Goal: Task Accomplishment & Management: Use online tool/utility

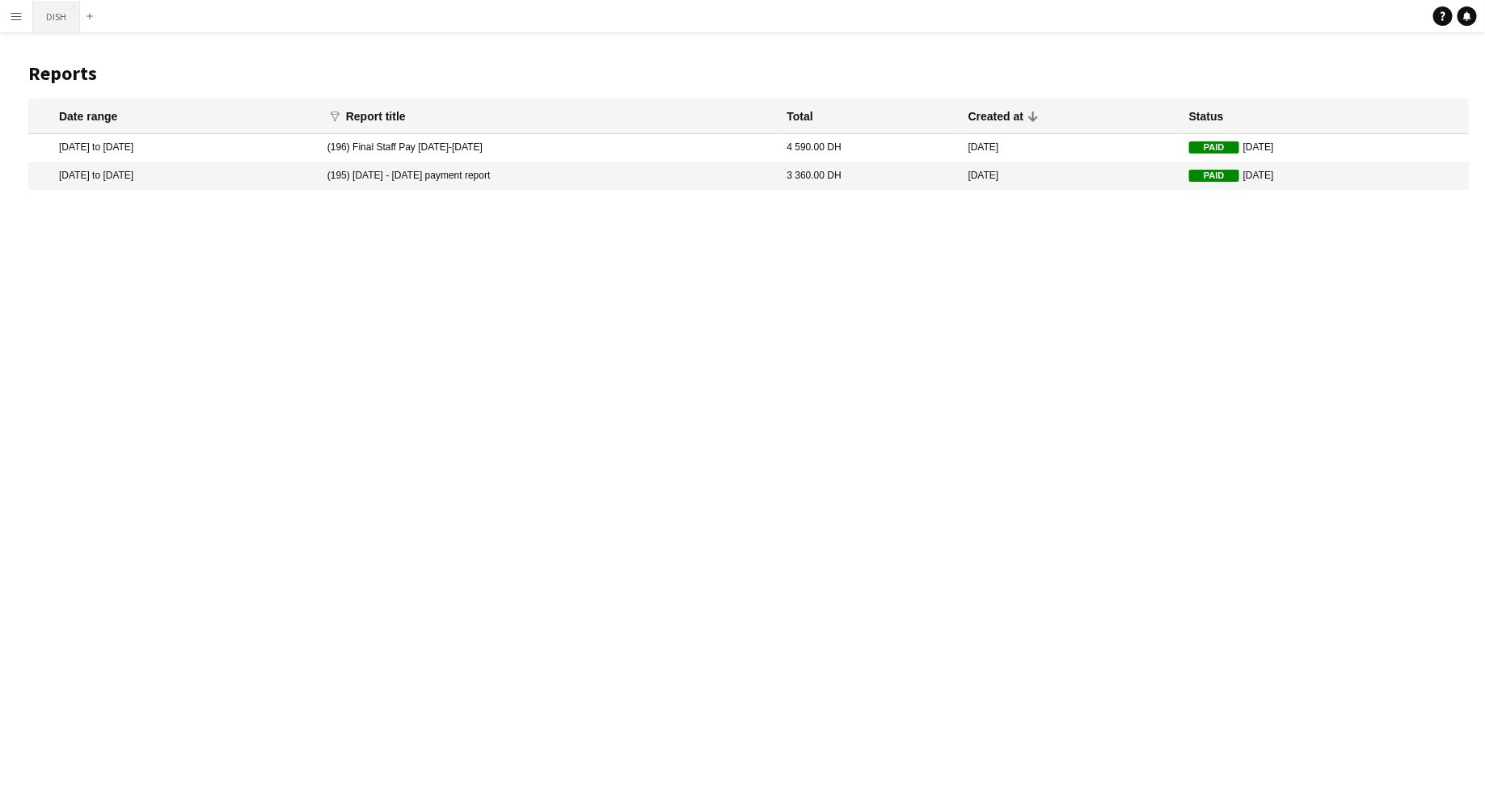
click at [48, 19] on button "DISH Close" at bounding box center [56, 17] width 47 height 32
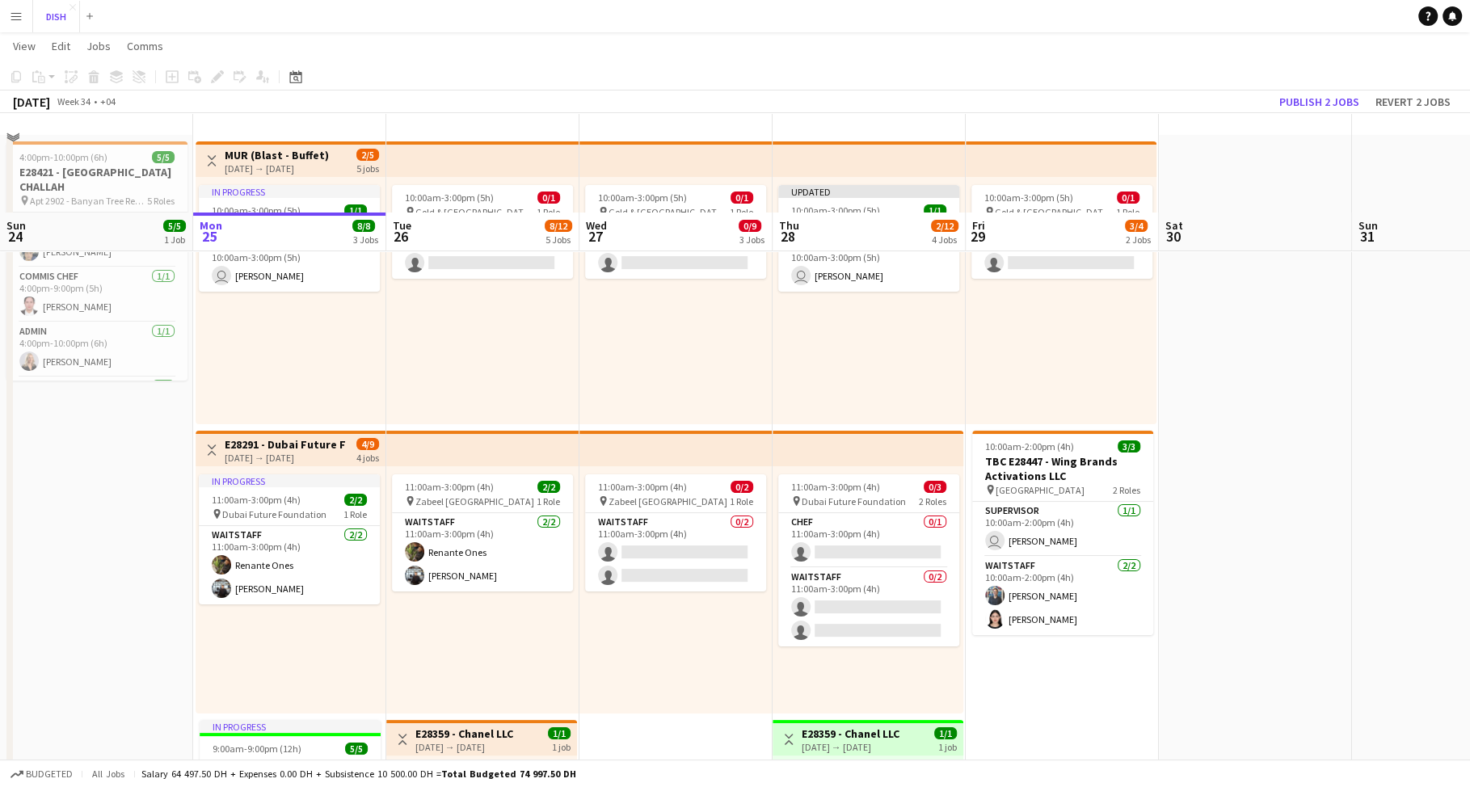
scroll to position [146, 0]
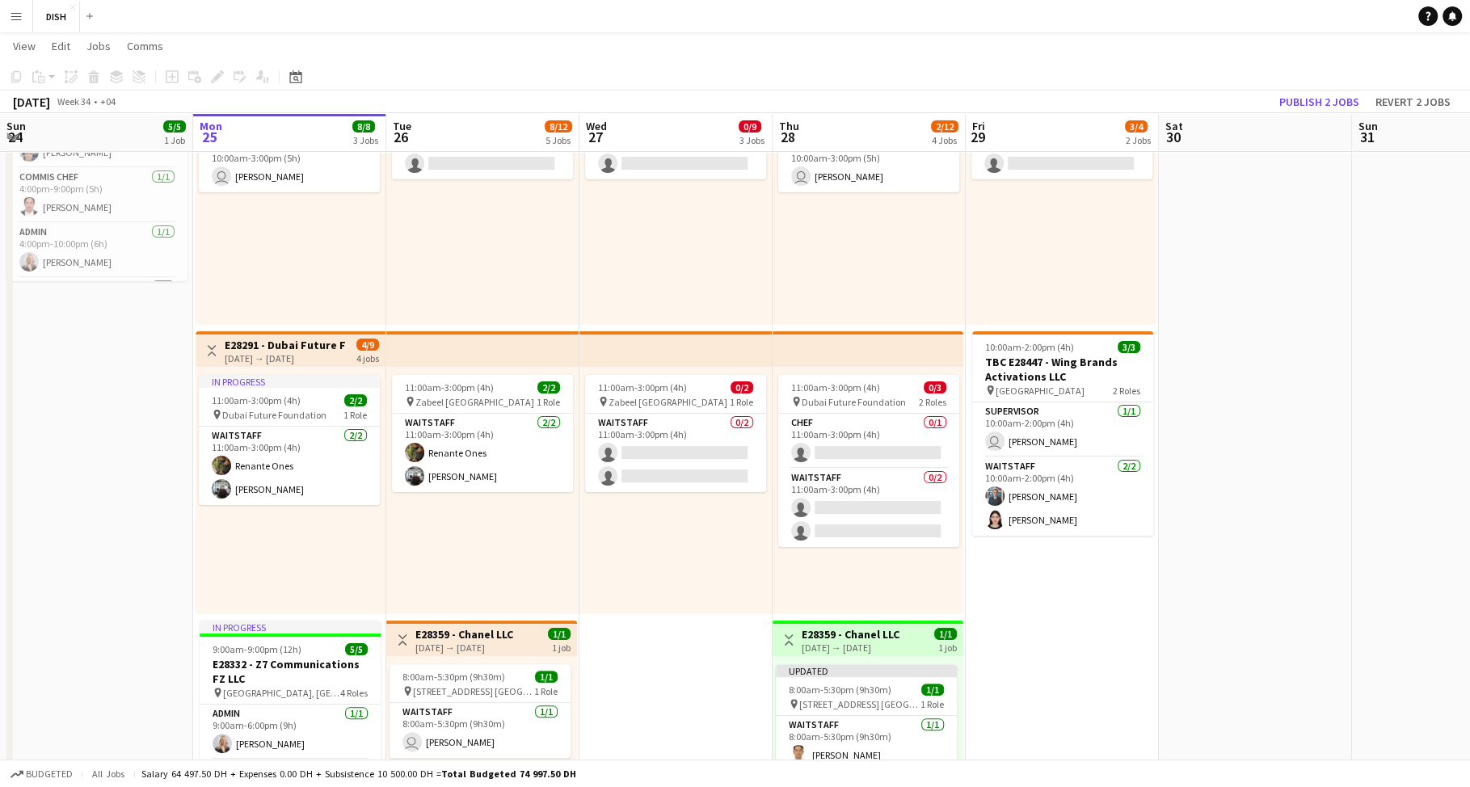
click at [1031, 592] on app-date-cell "10:00am-3:00pm (5h) 0/1 pin [GEOGRAPHIC_DATA], Sheikh Zayed Rd - Al Quoz - Al Q…" at bounding box center [1062, 731] width 193 height 1390
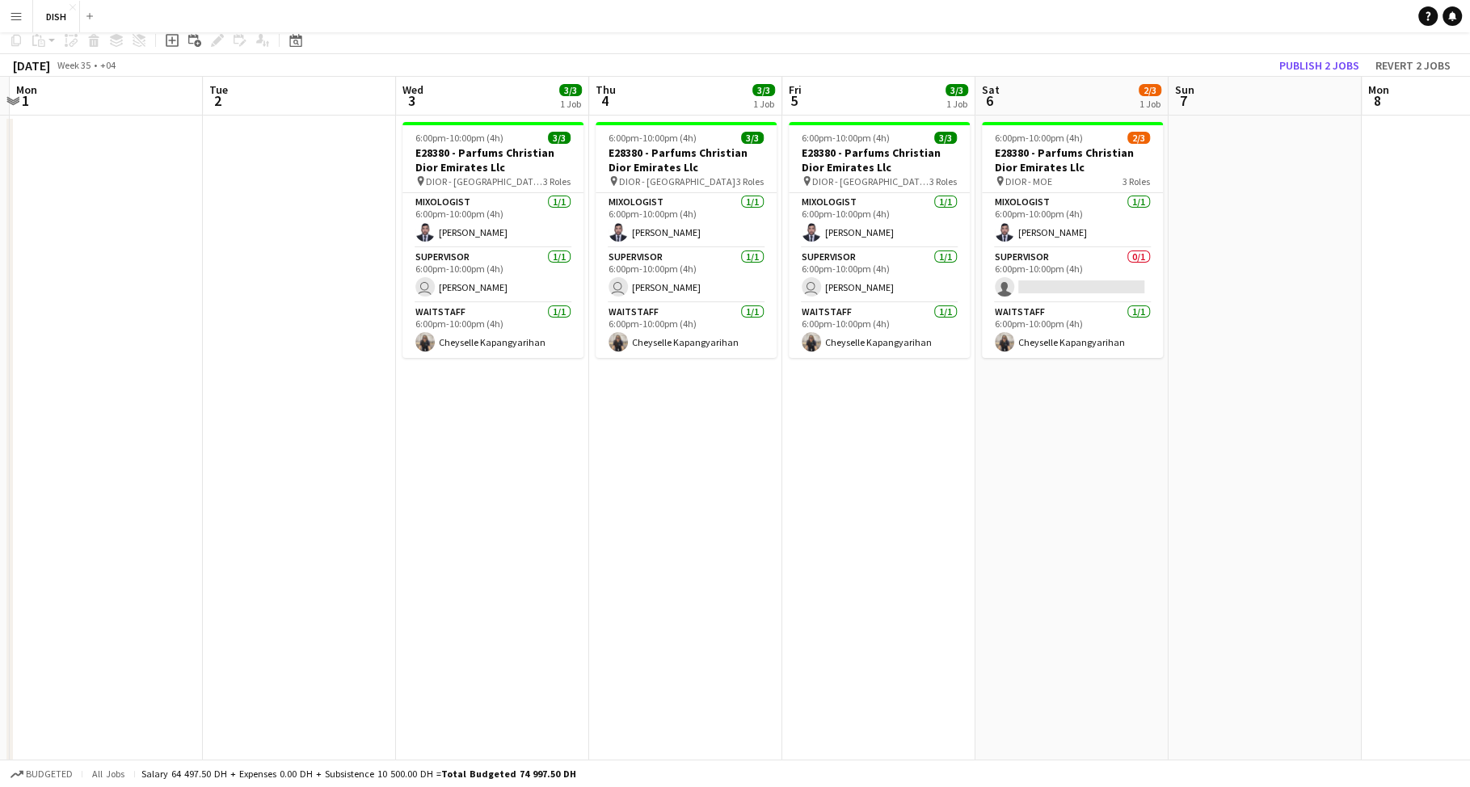
scroll to position [0, 0]
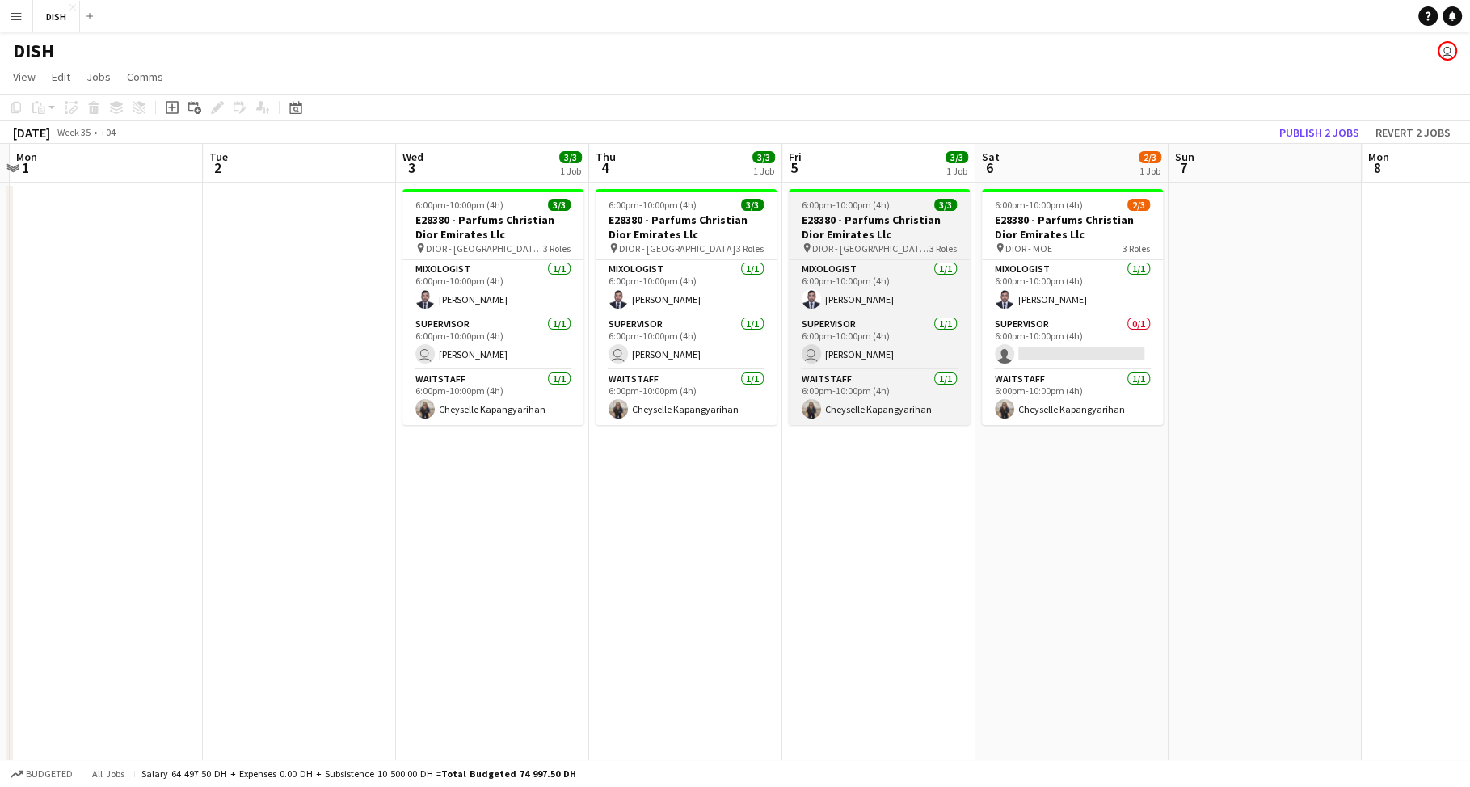
click at [907, 234] on h3 "E28380 - Parfums Christian Dior Emirates Llc" at bounding box center [879, 227] width 181 height 29
